Goal: Book appointment/travel/reservation

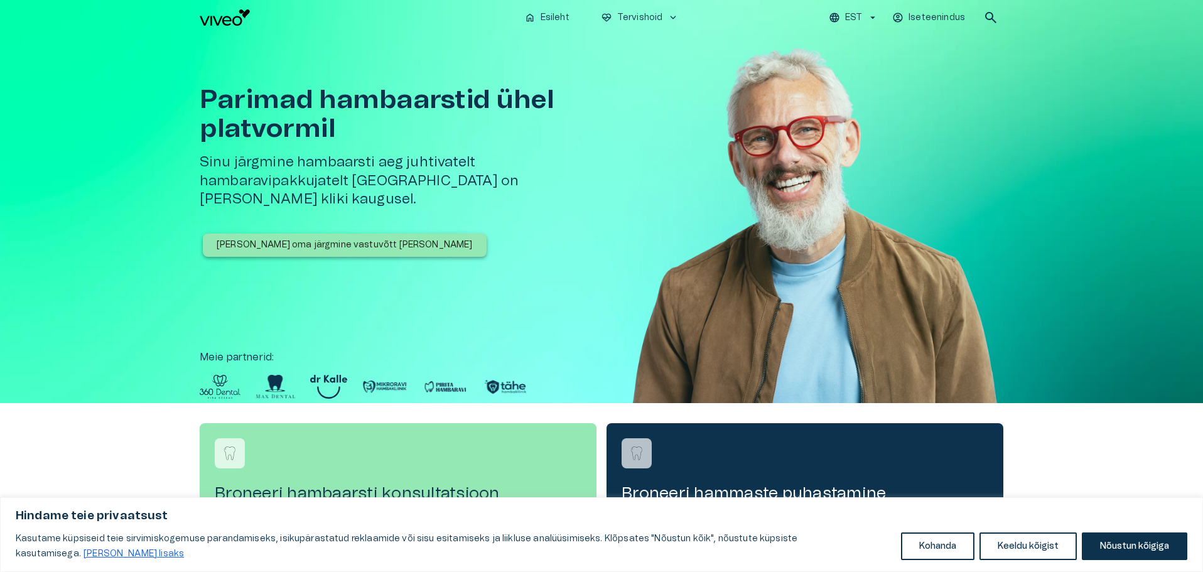
click at [303, 239] on p "[PERSON_NAME] oma järgmine vastuvõtt [PERSON_NAME]" at bounding box center [345, 245] width 256 height 13
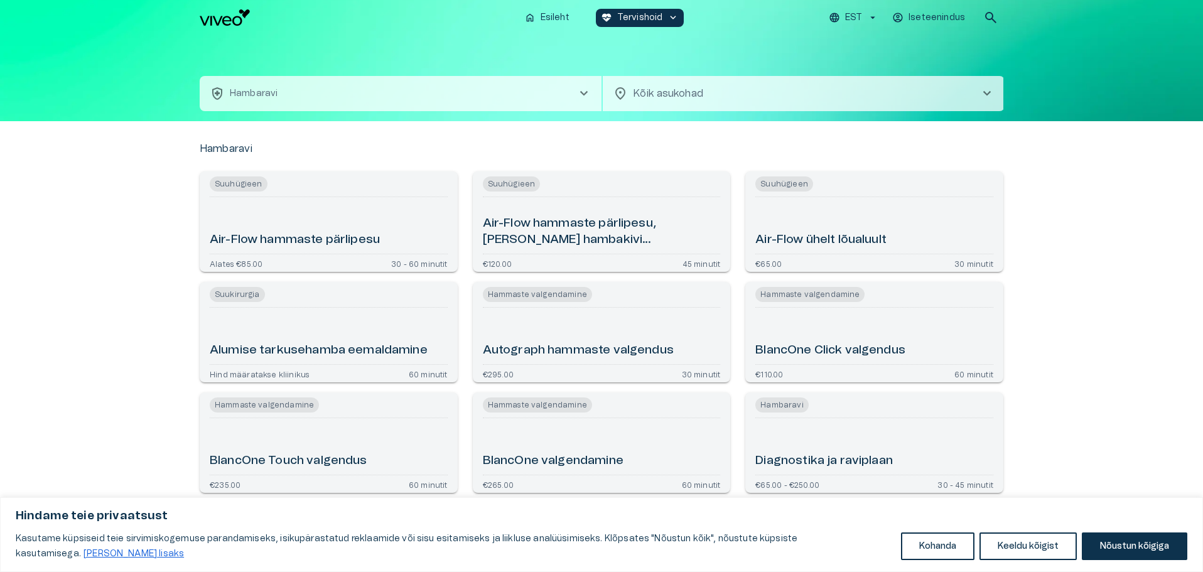
click at [729, 105] on body "Hindame teie privaatsust Kasutame küpsiseid teie sirvimiskogemuse parandamiseks…" at bounding box center [601, 286] width 1203 height 572
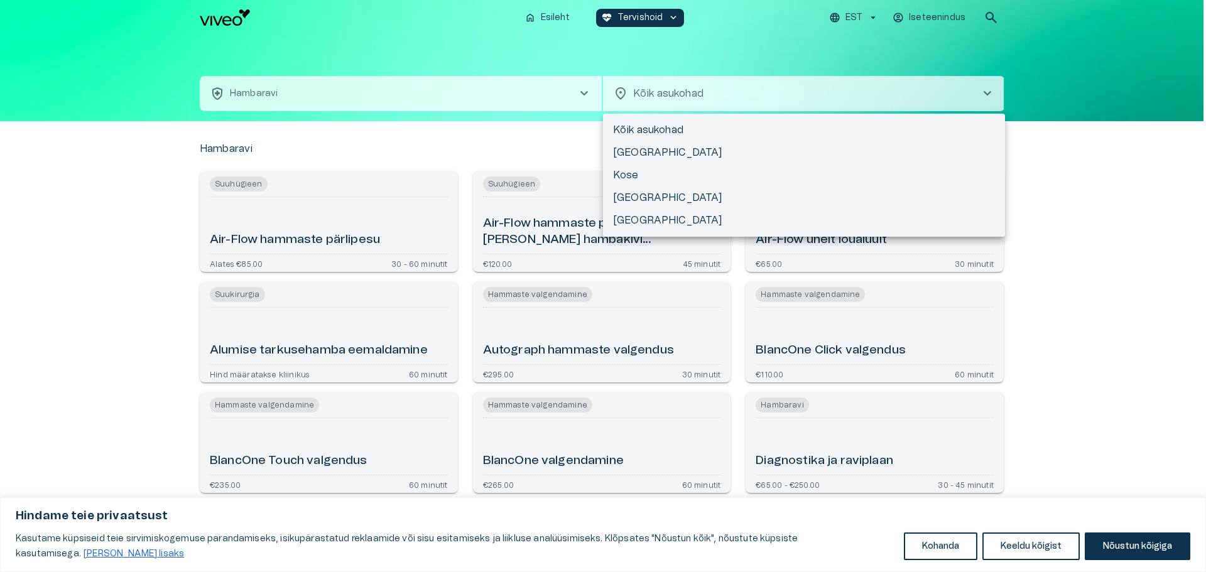
click at [692, 216] on li "[GEOGRAPHIC_DATA]" at bounding box center [804, 220] width 402 height 23
type input "**********"
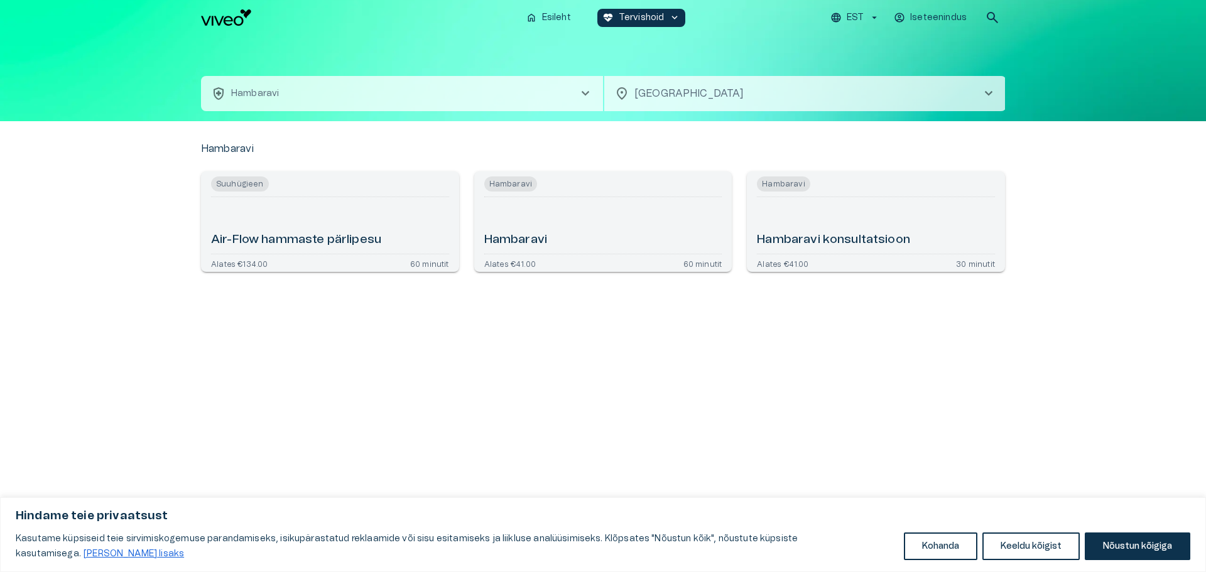
click at [551, 240] on div "Hambaravi" at bounding box center [603, 225] width 238 height 46
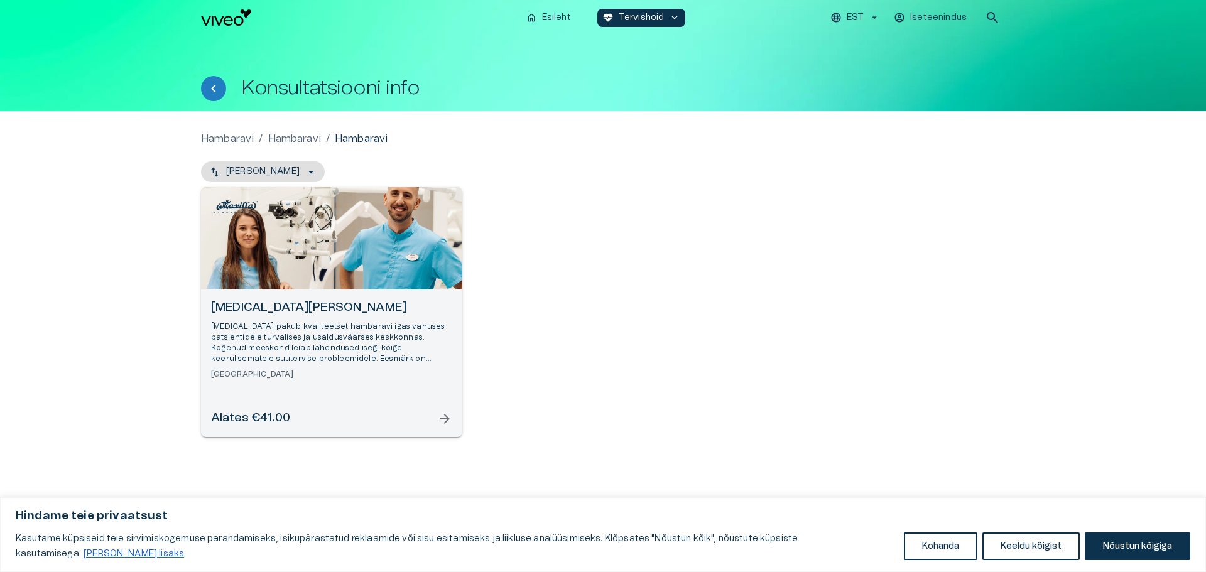
click at [300, 299] on div "[MEDICAL_DATA] Hambakliinik [MEDICAL_DATA] pakub kvaliteetset hambaravi igas va…" at bounding box center [331, 364] width 261 height 148
